Goal: Task Accomplishment & Management: Use online tool/utility

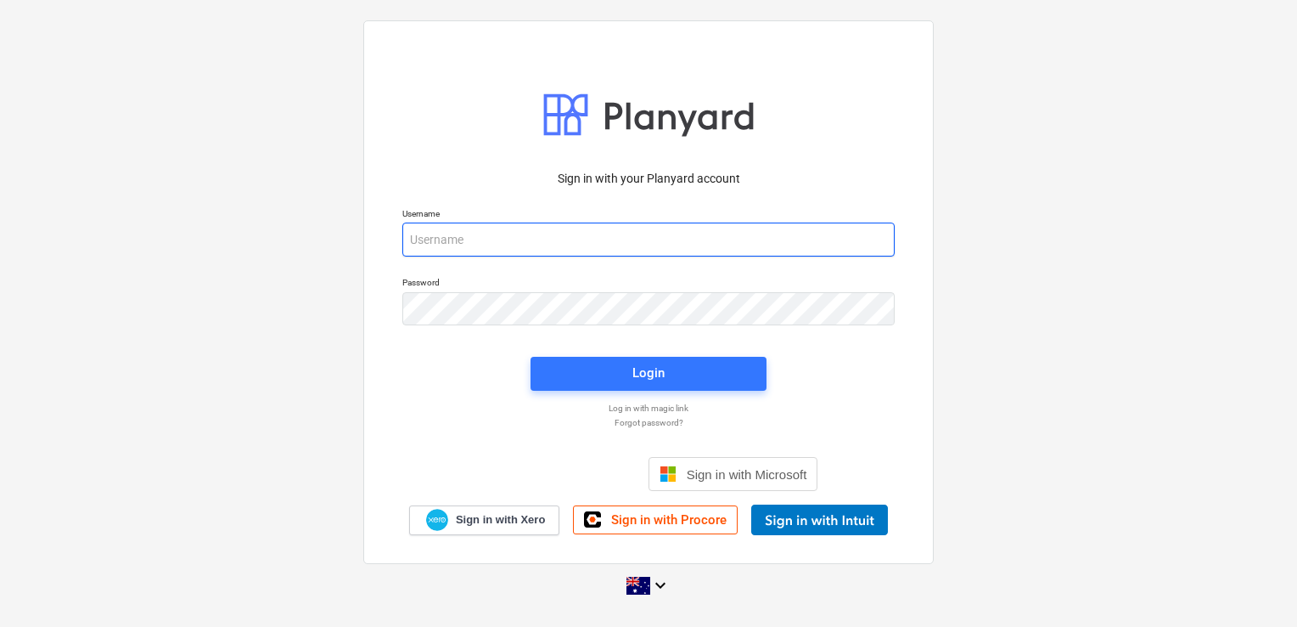
click at [557, 242] on input "email" at bounding box center [648, 239] width 492 height 34
type input "[EMAIL_ADDRESS][DOMAIN_NAME]"
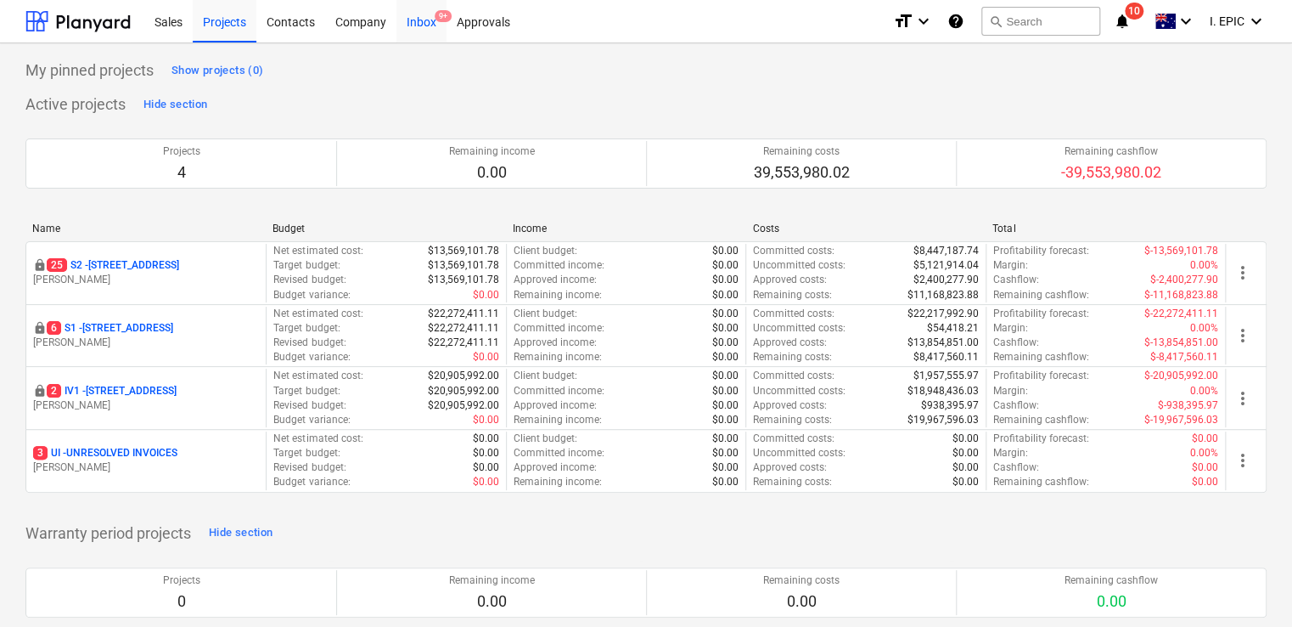
click at [411, 17] on div "Inbox 9+" at bounding box center [421, 20] width 50 height 43
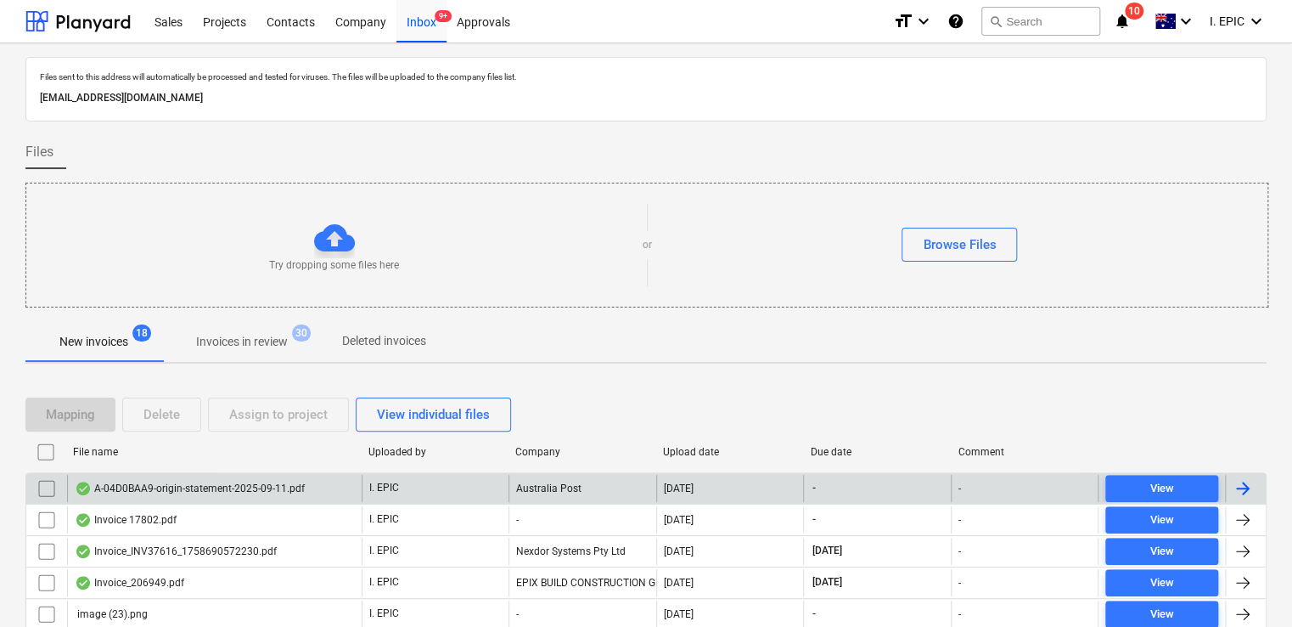
click at [217, 486] on div "A-04D0BAA9-origin-statement-2025-09-11.pdf" at bounding box center [190, 488] width 230 height 14
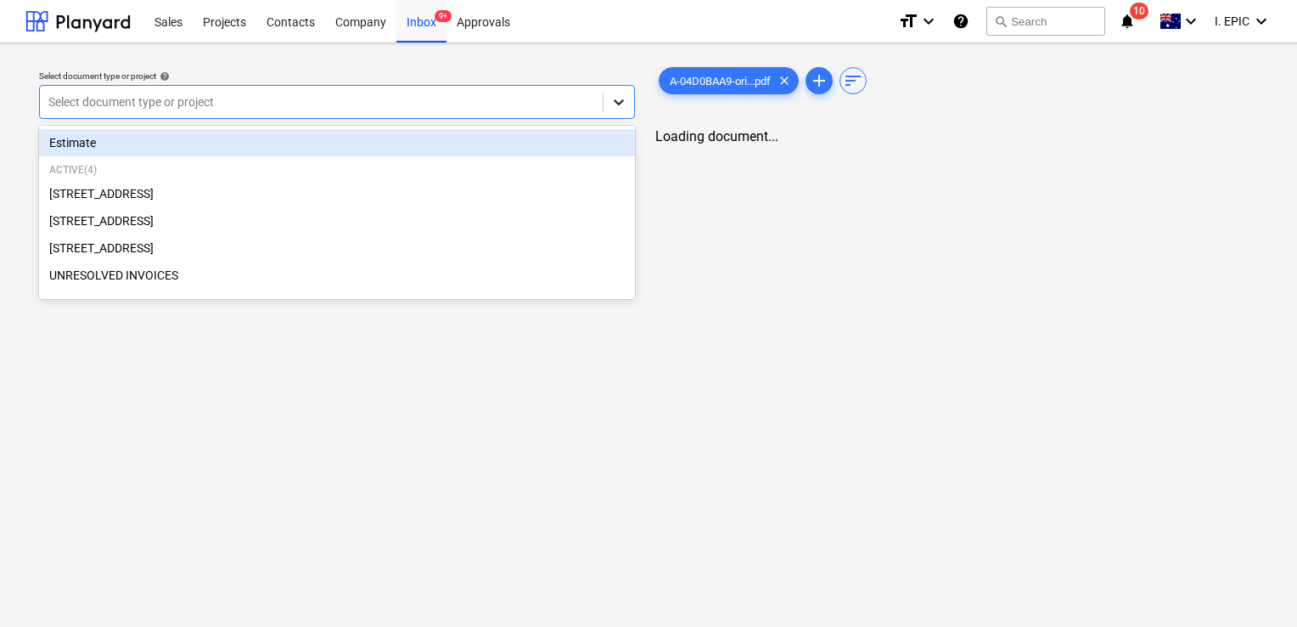
click at [610, 104] on div at bounding box center [619, 102] width 31 height 31
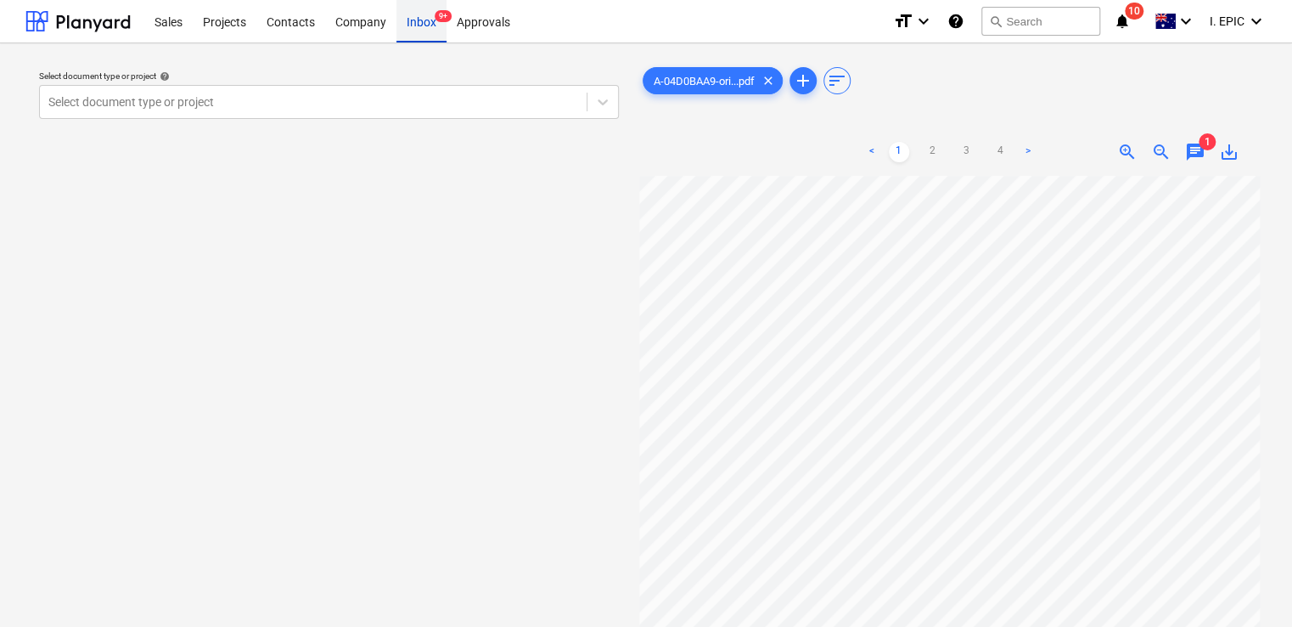
click at [421, 25] on div "Inbox 9+" at bounding box center [421, 20] width 50 height 43
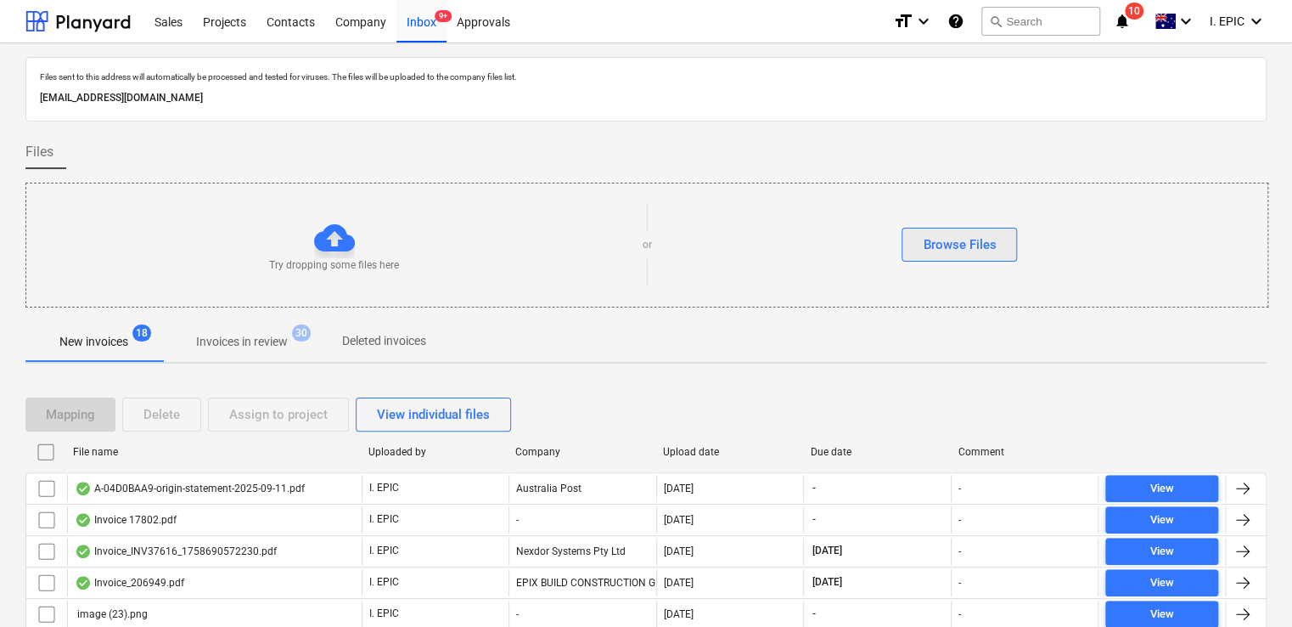
click at [952, 234] on div "Browse Files" at bounding box center [959, 244] width 73 height 22
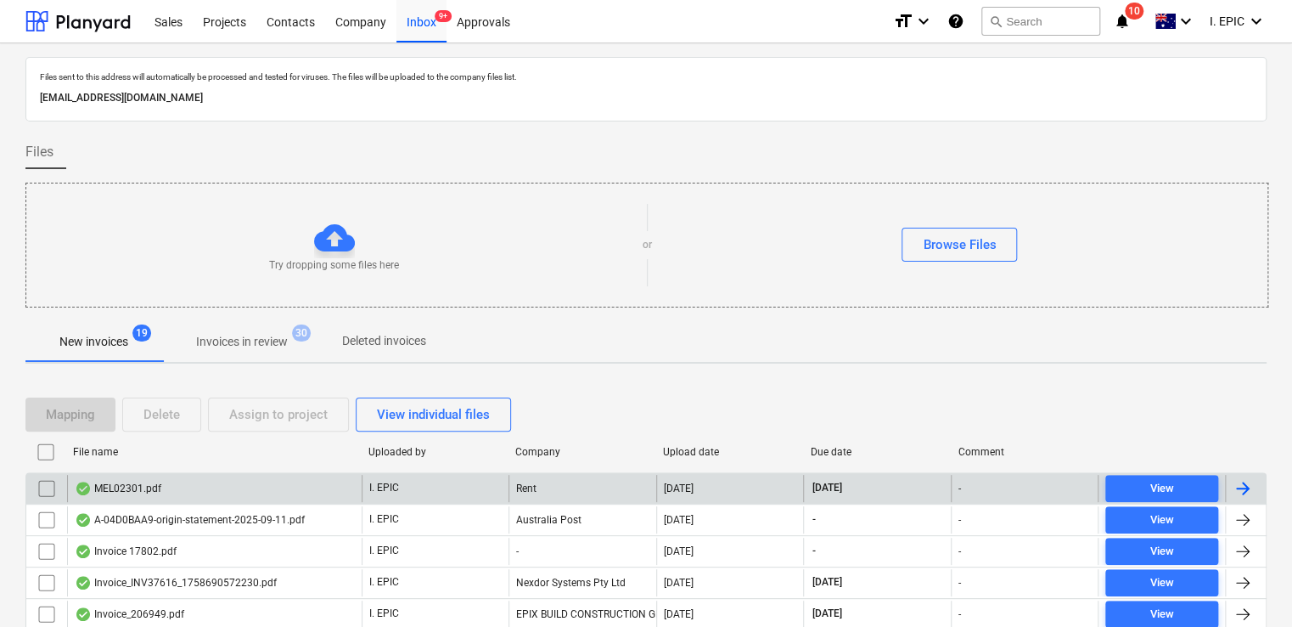
click at [212, 481] on div "MEL02301.pdf" at bounding box center [214, 488] width 295 height 27
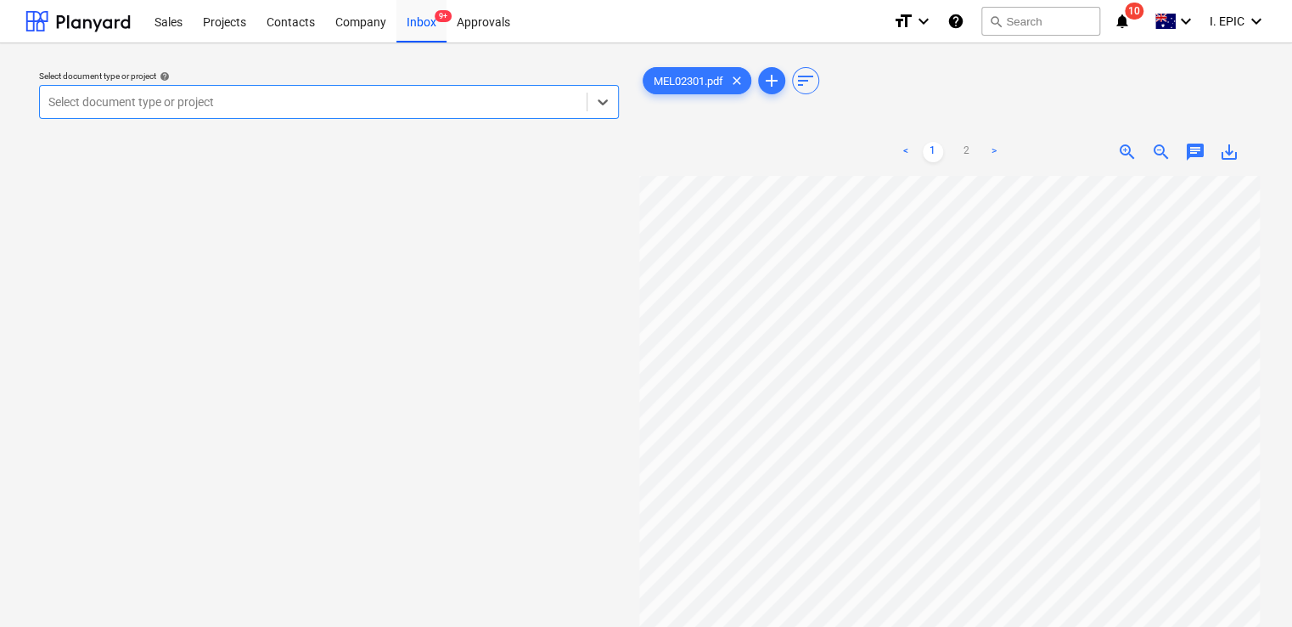
scroll to position [170, 0]
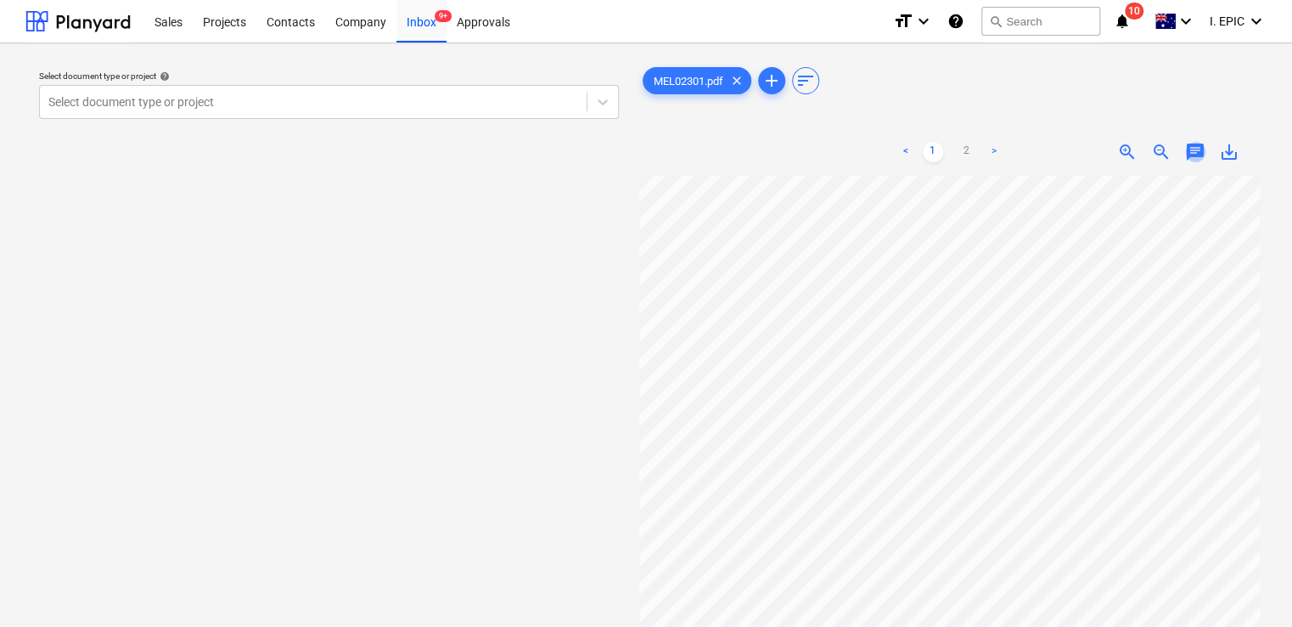
click at [1192, 149] on span "chat" at bounding box center [1195, 152] width 20 height 20
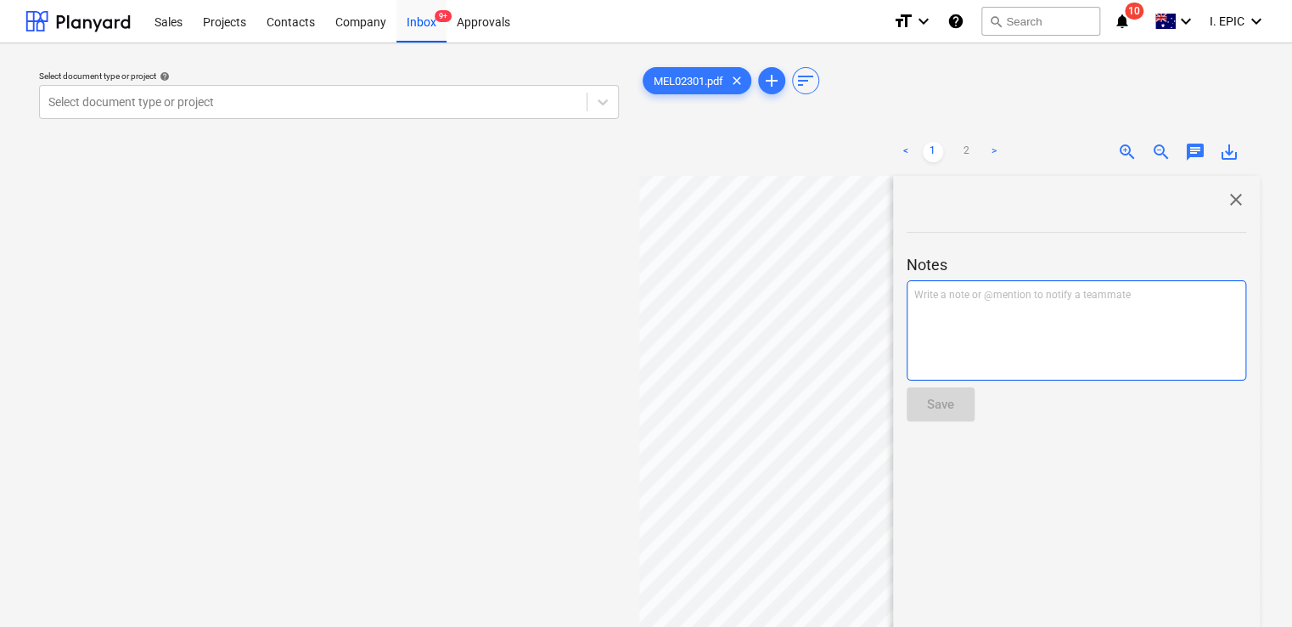
click at [1057, 290] on p "Write a note or @mention to notify a teammate [PERSON_NAME]" at bounding box center [1076, 295] width 324 height 14
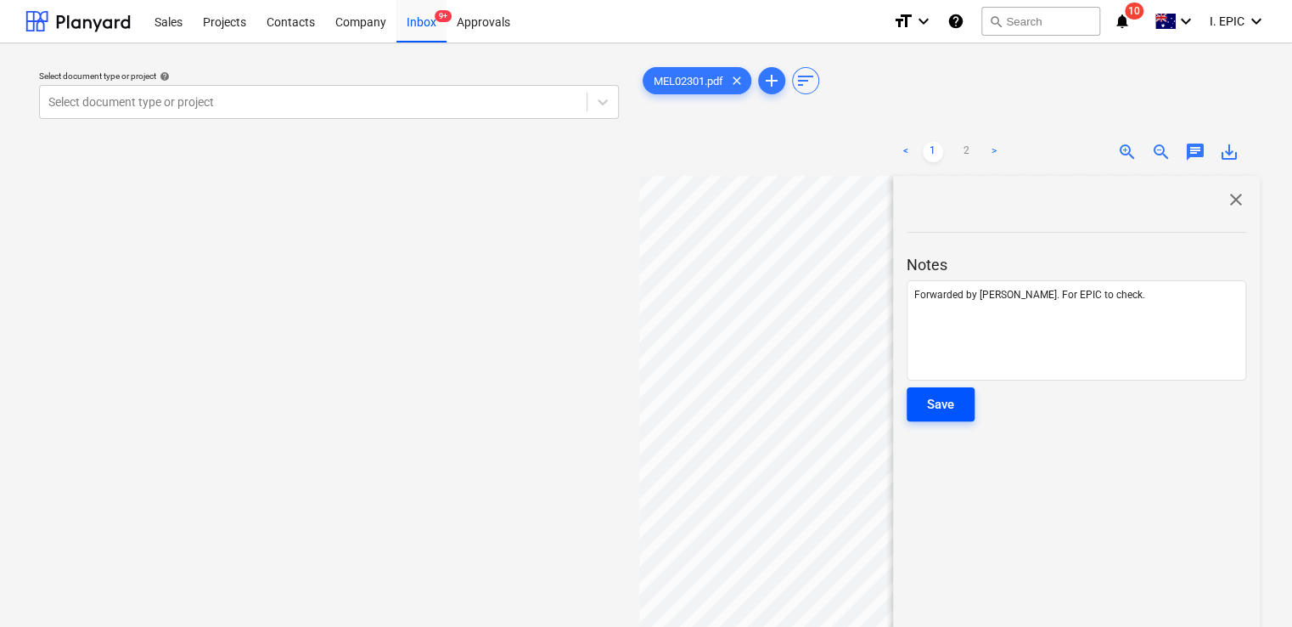
click at [940, 400] on div "Save" at bounding box center [940, 404] width 27 height 22
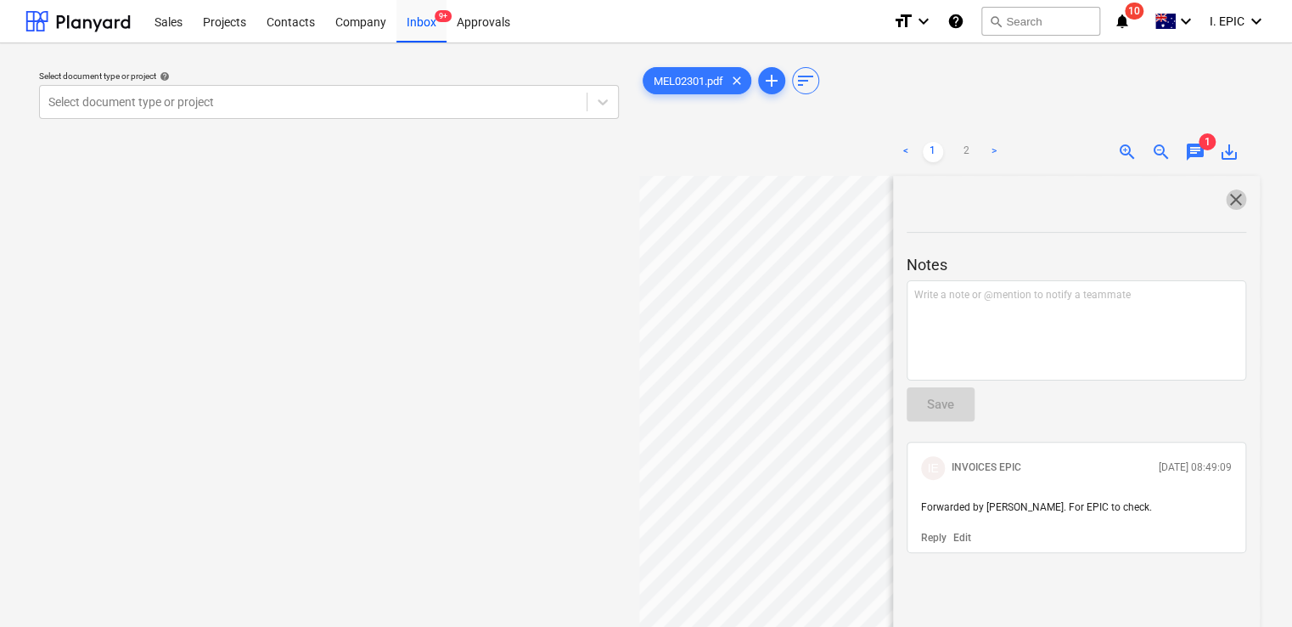
click at [1229, 196] on span "close" at bounding box center [1236, 199] width 20 height 20
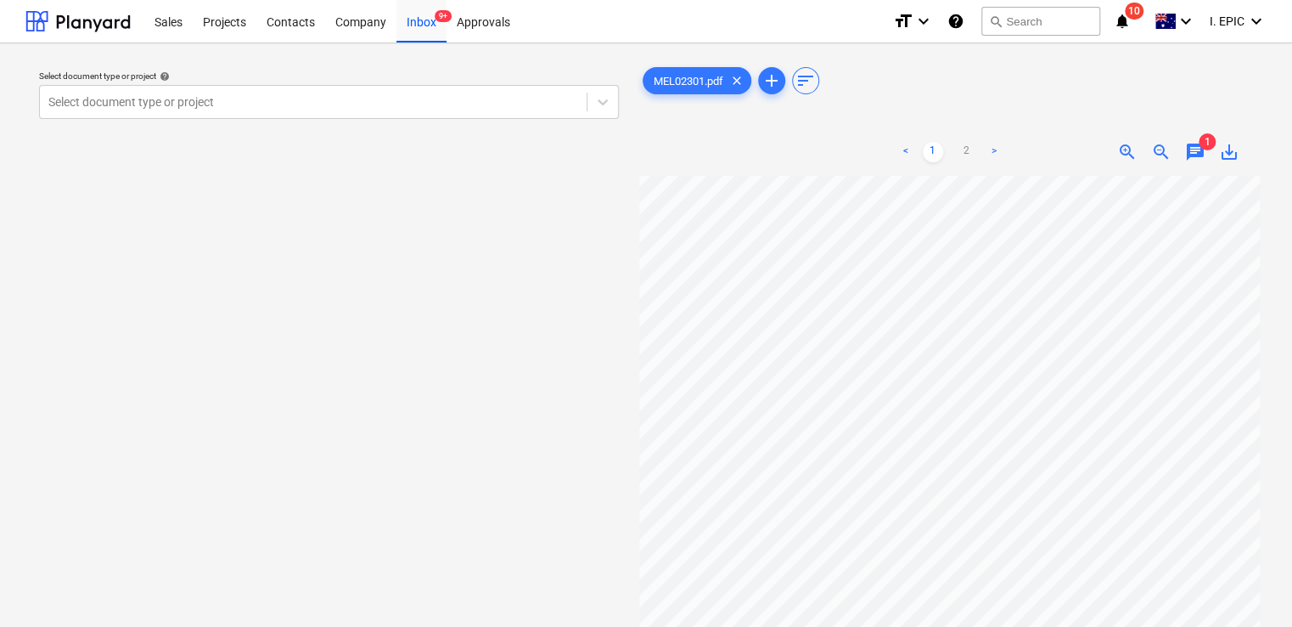
scroll to position [0, 0]
click at [609, 104] on icon at bounding box center [602, 101] width 17 height 17
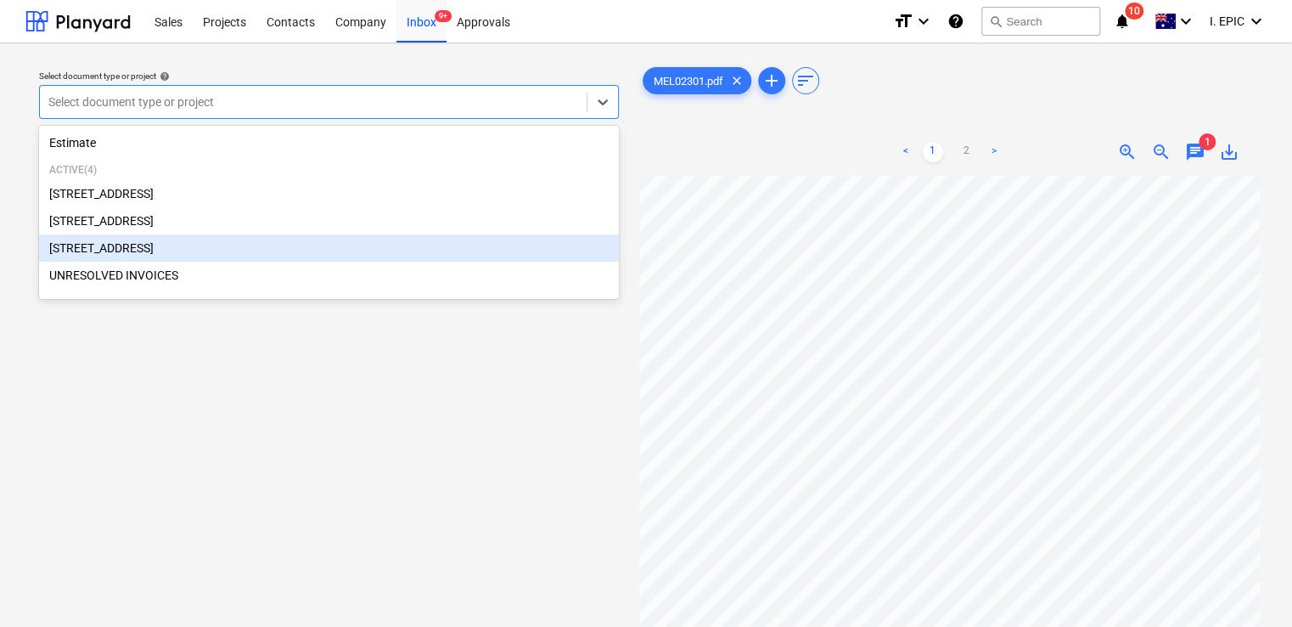
click at [233, 255] on div "[STREET_ADDRESS]" at bounding box center [329, 247] width 580 height 27
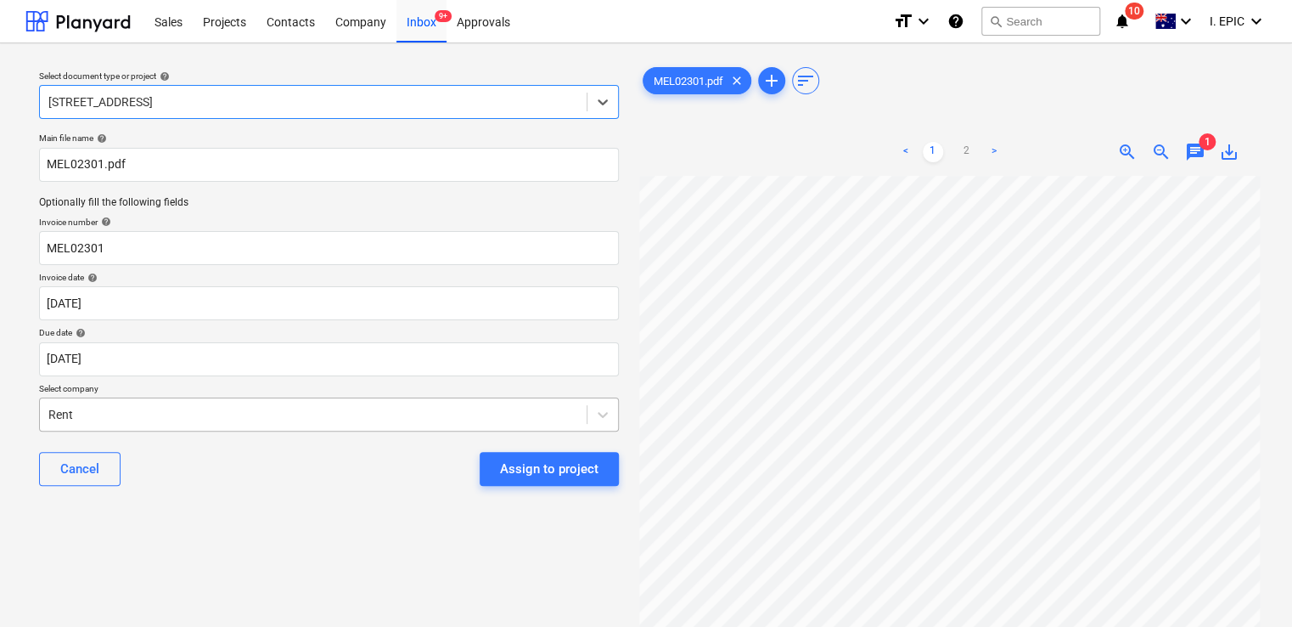
scroll to position [85, 0]
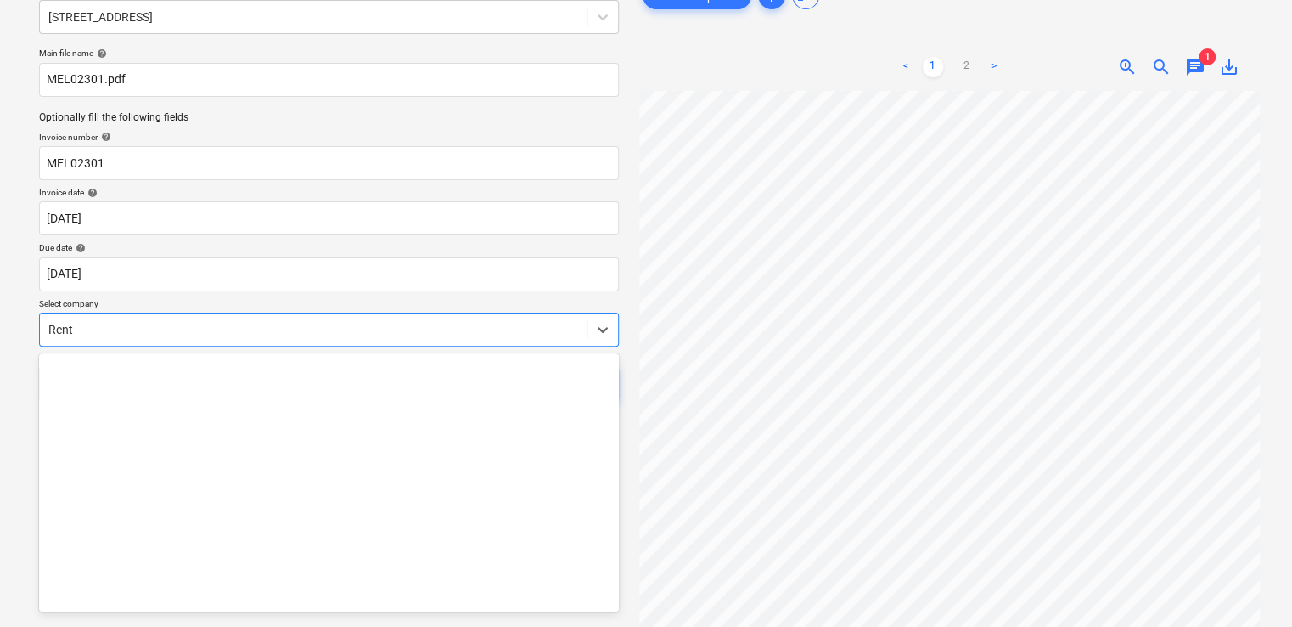
click at [150, 334] on div at bounding box center [313, 329] width 530 height 17
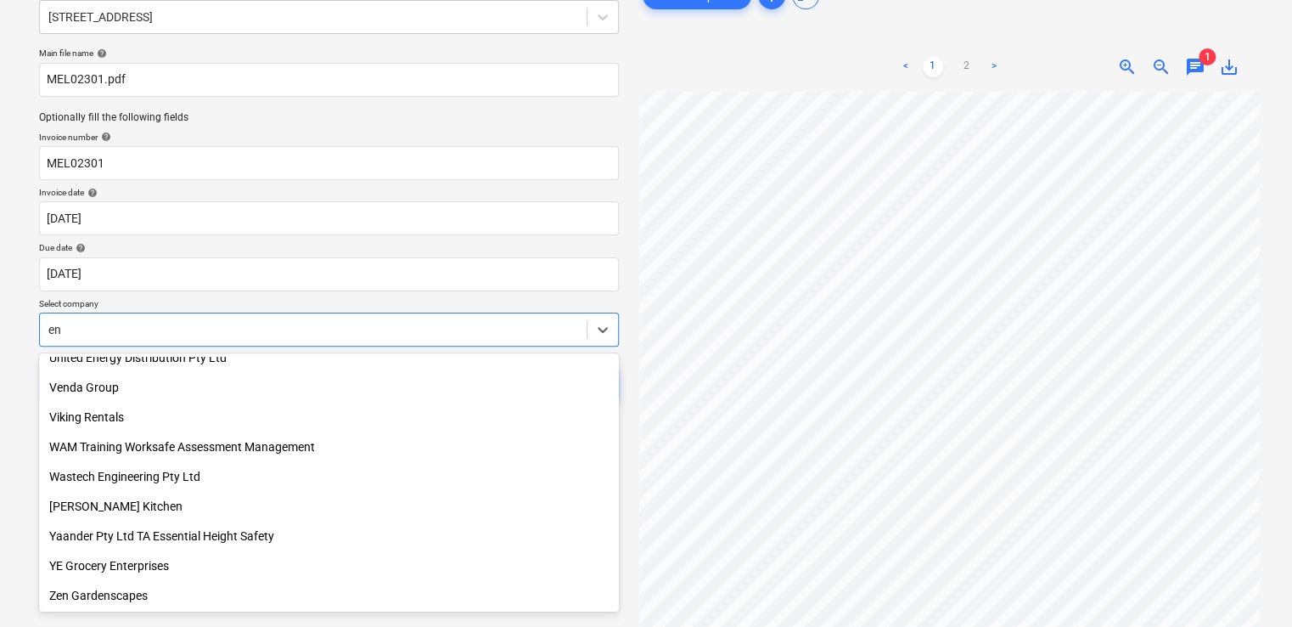
scroll to position [4054, 0]
type input "eng"
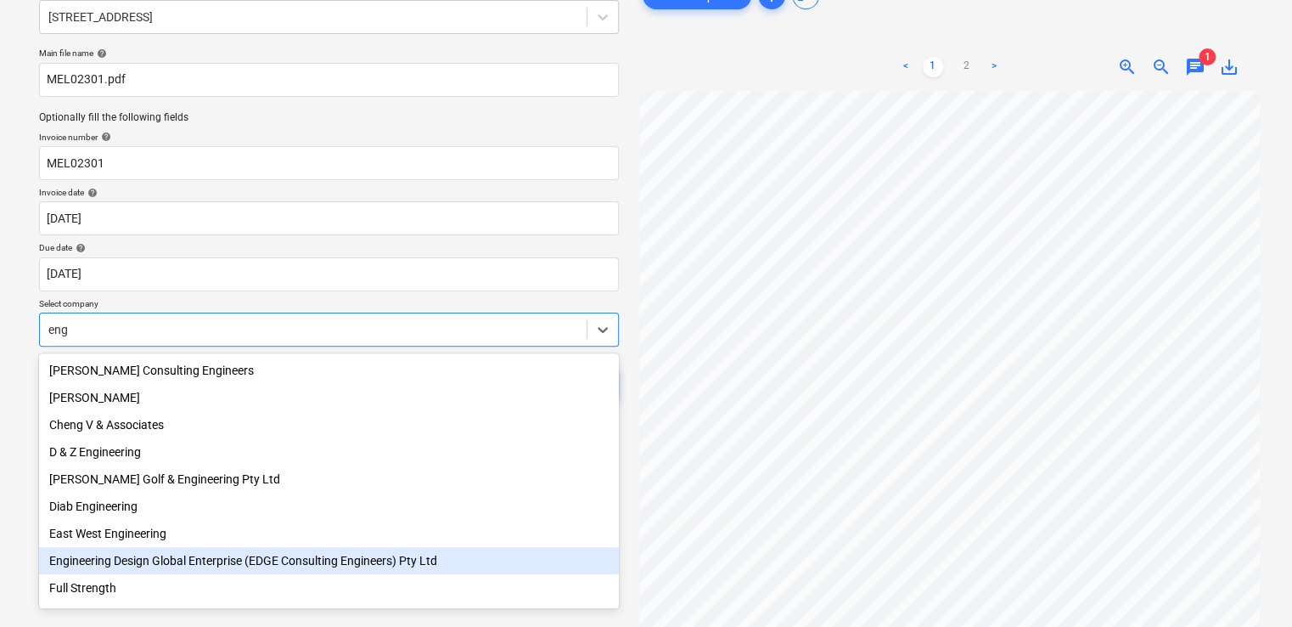
click at [208, 570] on div "Engineering Design Global Enterprise (EDGE Consulting Engineers) Pty Ltd" at bounding box center [329, 560] width 580 height 27
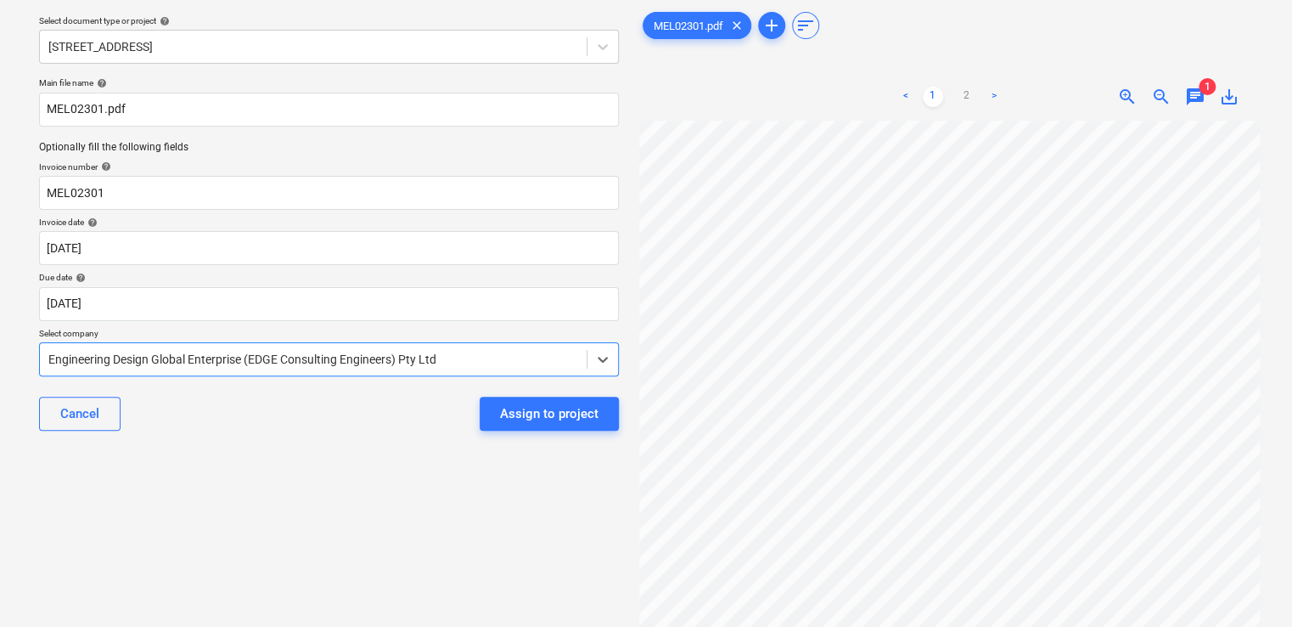
scroll to position [85, 0]
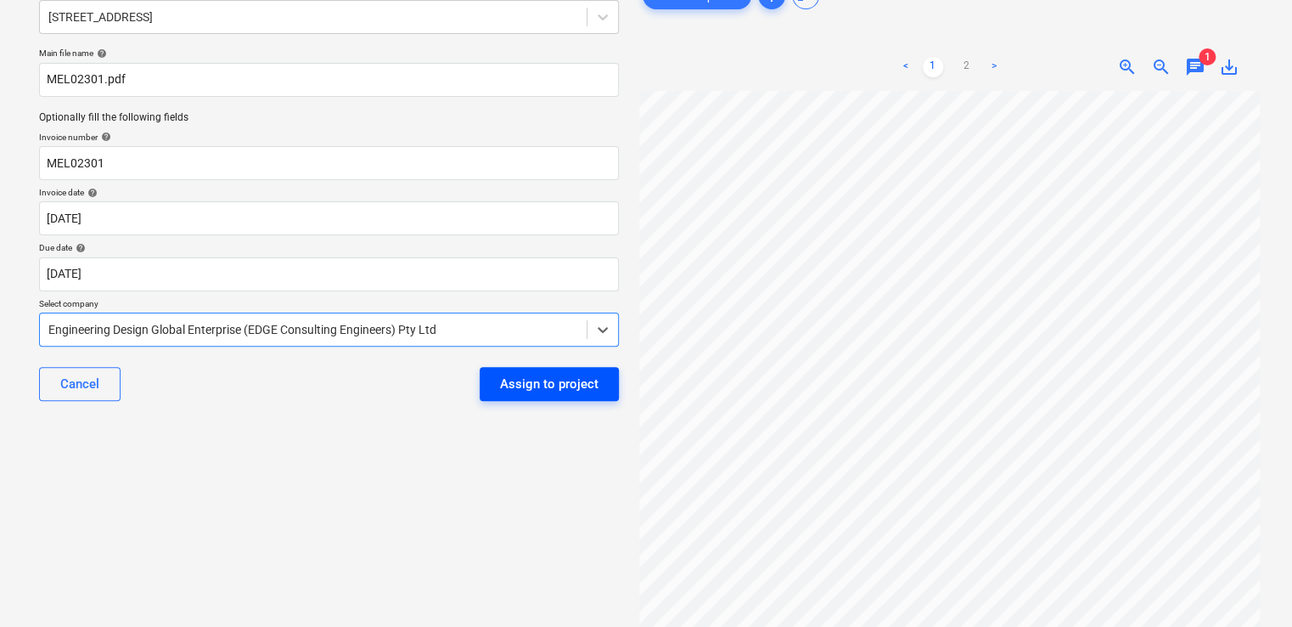
click at [546, 382] on div "Assign to project" at bounding box center [549, 384] width 98 height 22
